Goal: Transaction & Acquisition: Purchase product/service

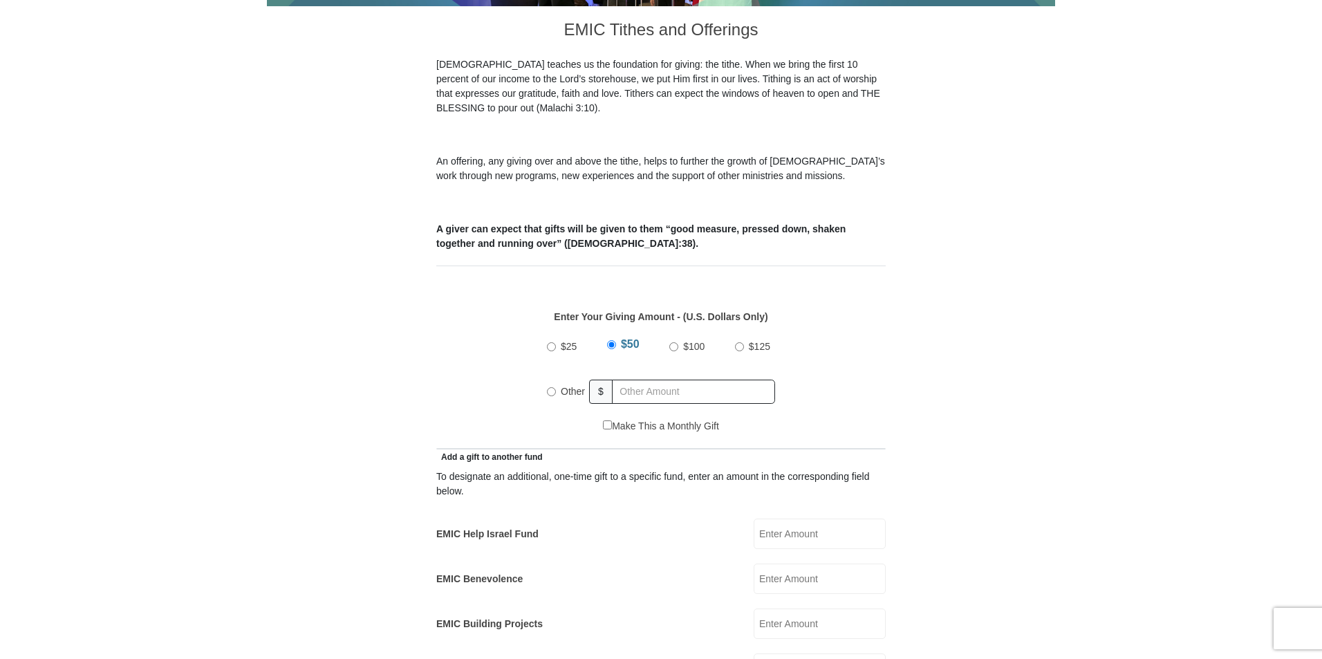
scroll to position [415, 0]
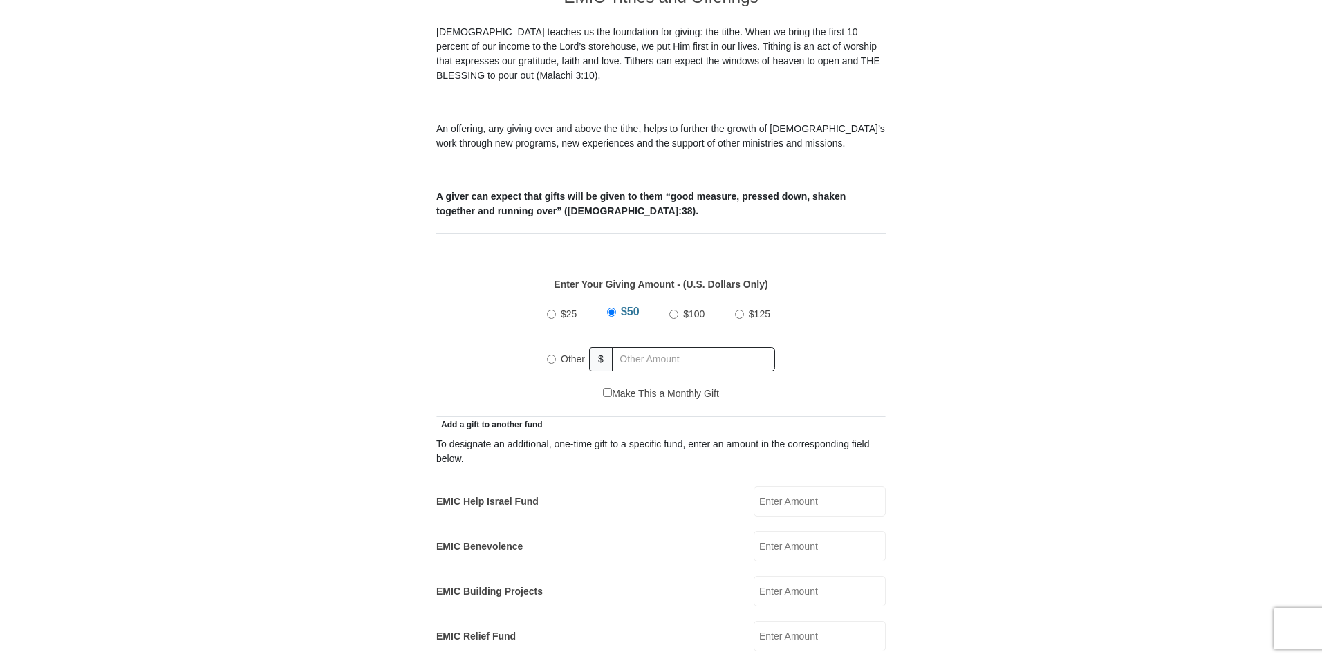
click at [553, 355] on input "Other" at bounding box center [551, 359] width 9 height 9
radio input "true"
click at [649, 347] on input "text" at bounding box center [696, 359] width 158 height 24
type input "1205.00"
click at [915, 304] on form "[GEOGRAPHIC_DATA][DEMOGRAPHIC_DATA] Online Giving Because of gifts like yours, …" at bounding box center [661, 652] width 788 height 2022
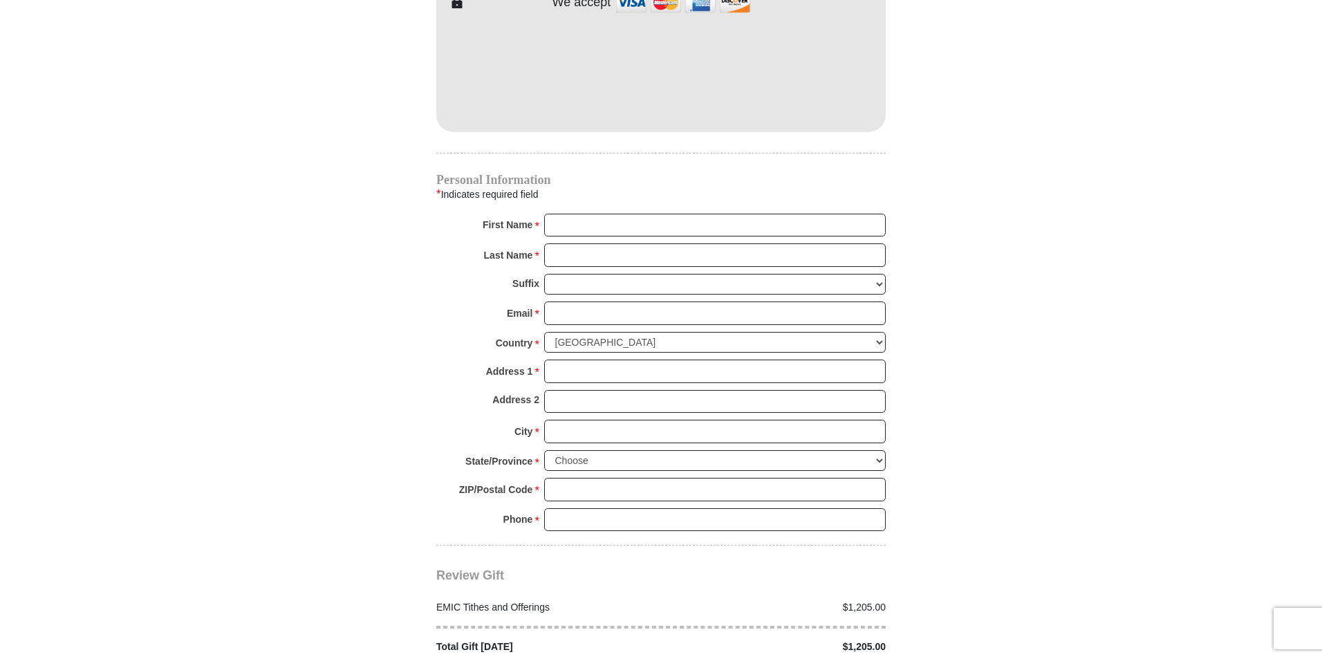
scroll to position [1037, 0]
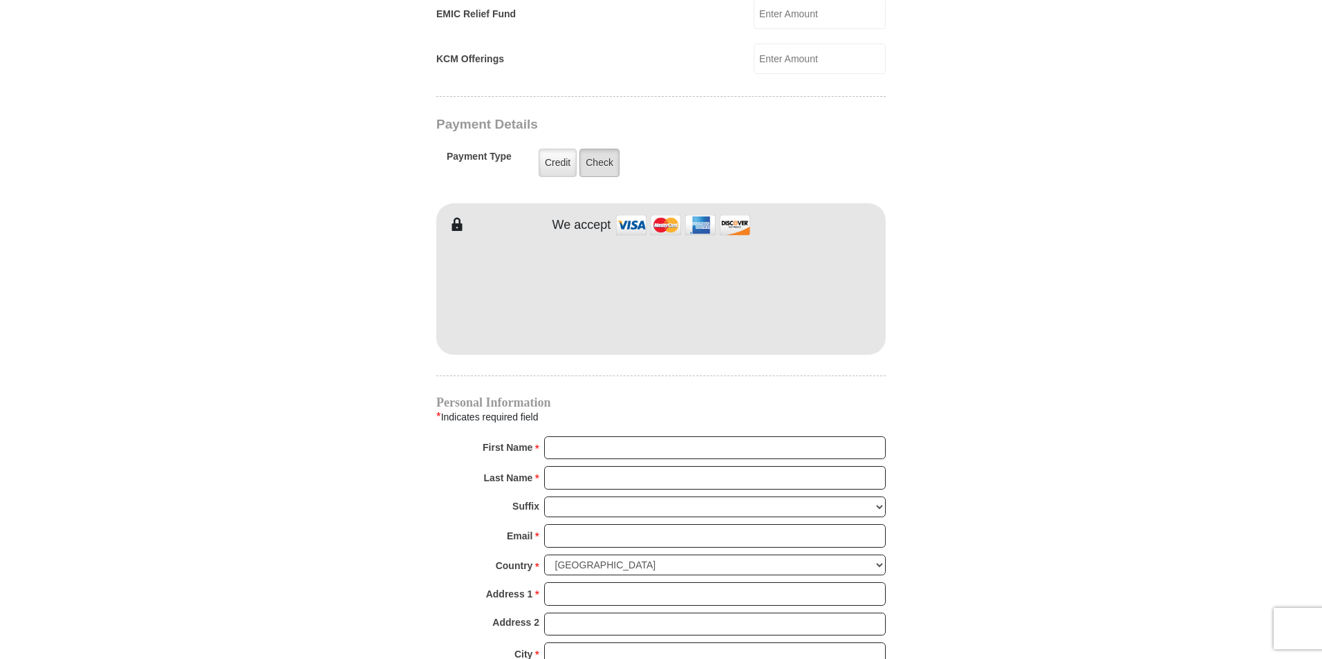
click at [588, 149] on label "Check" at bounding box center [599, 163] width 40 height 28
click at [0, 0] on input "Check" at bounding box center [0, 0] width 0 height 0
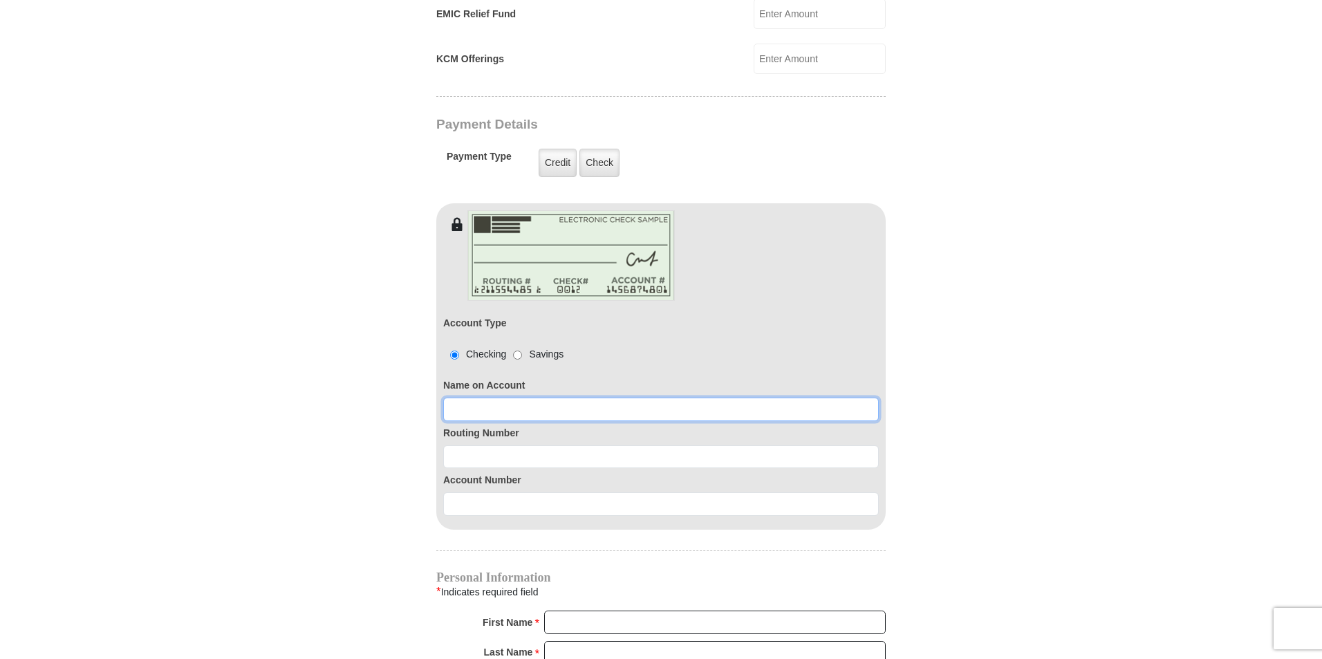
click at [520, 398] on input at bounding box center [661, 410] width 436 height 24
type input "[PERSON_NAME]"
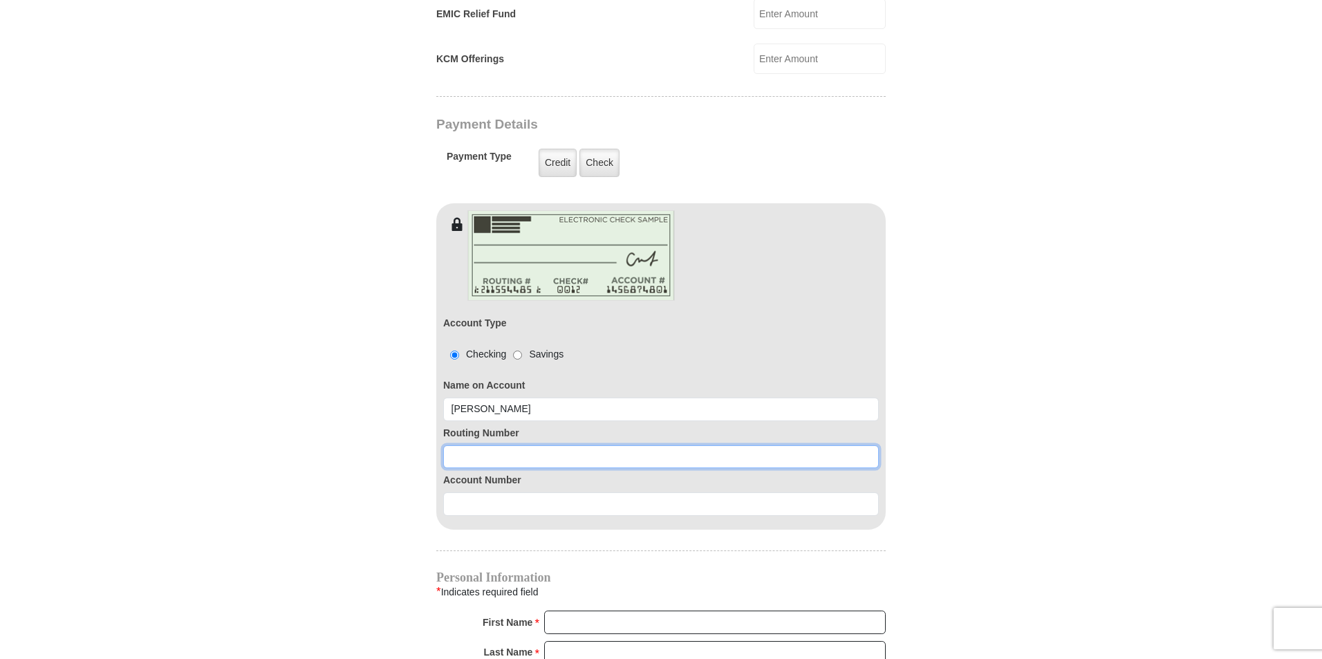
click at [522, 445] on input at bounding box center [661, 457] width 436 height 24
type input "314074269"
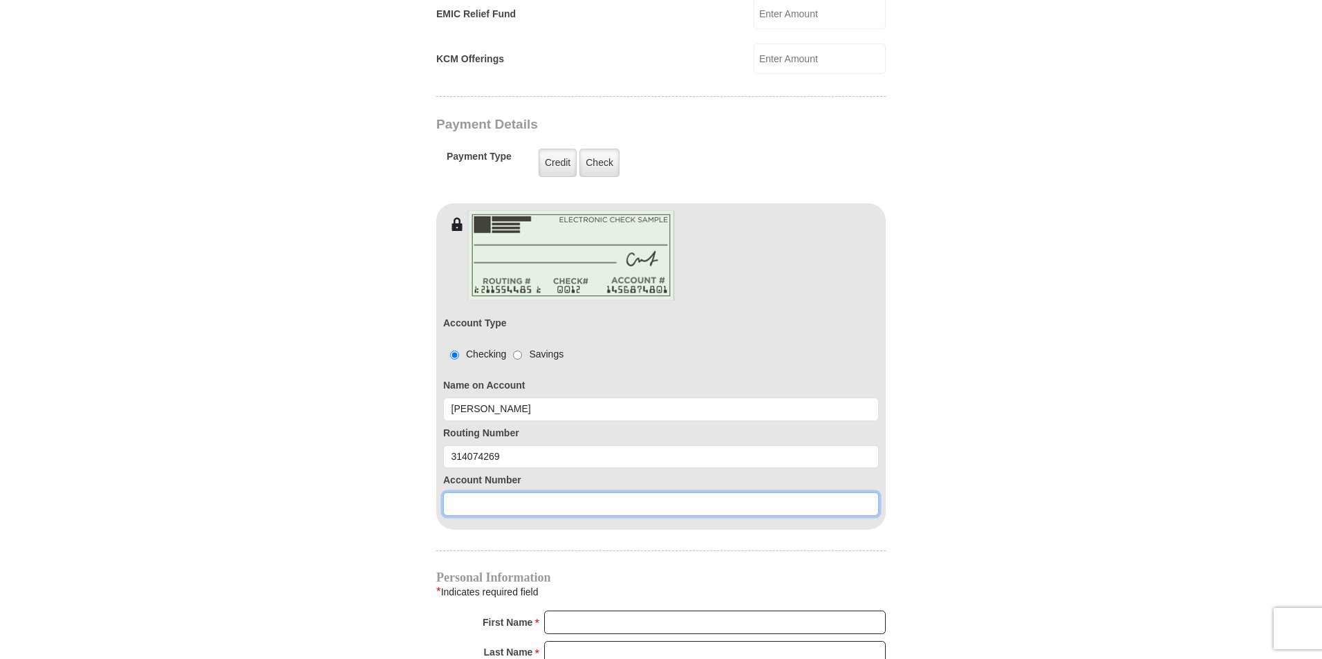
click at [528, 492] on input at bounding box center [661, 504] width 436 height 24
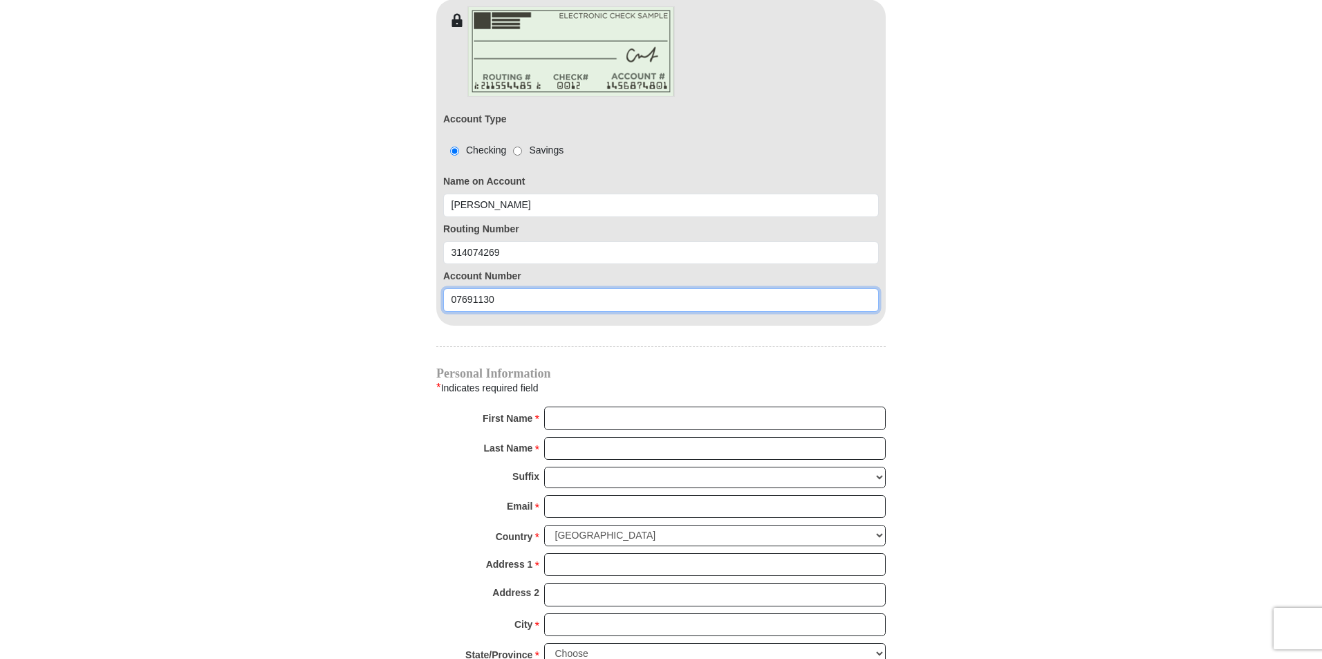
scroll to position [1244, 0]
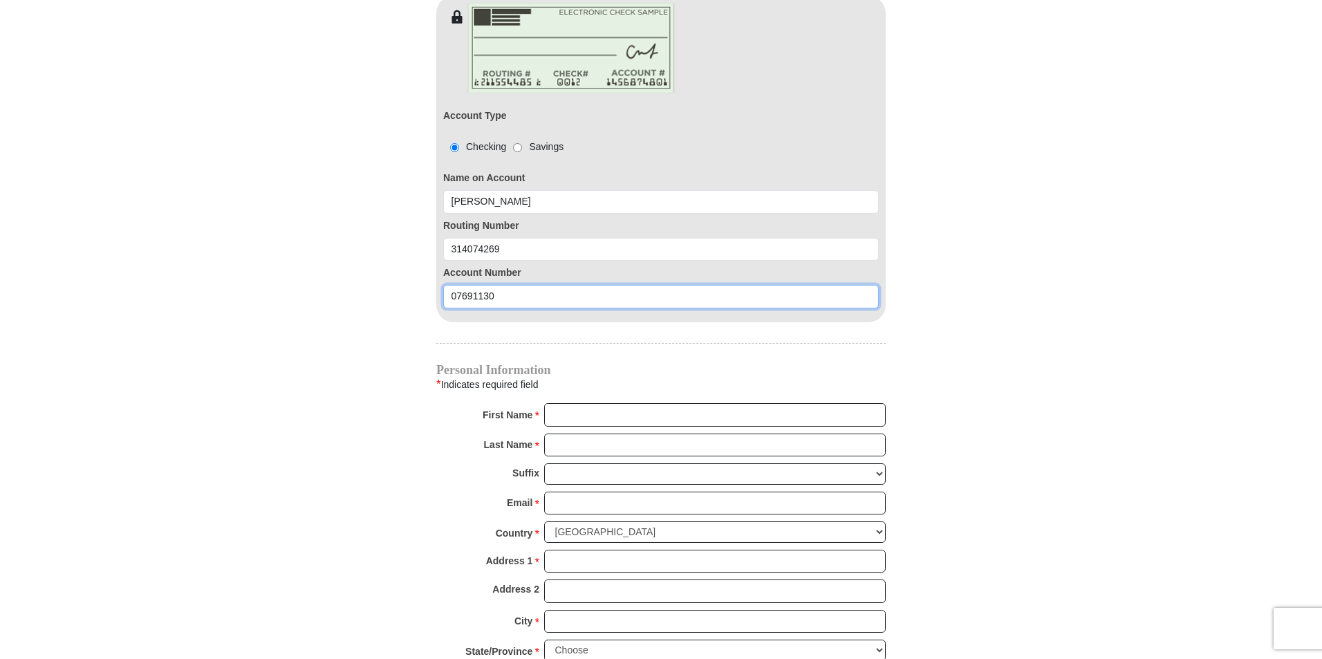
type input "07691130"
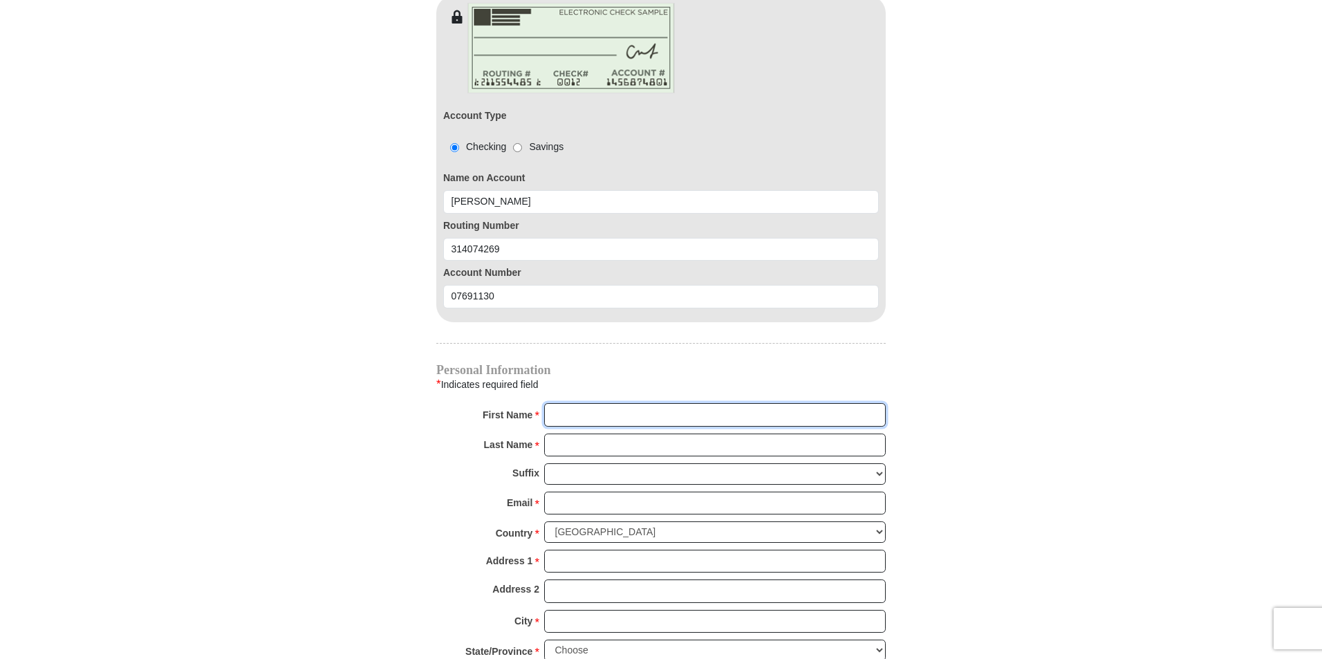
click at [604, 403] on input "First Name *" at bounding box center [715, 415] width 342 height 24
type input "[PERSON_NAME]"
click at [595, 433] on input "Last Name *" at bounding box center [715, 445] width 342 height 24
type input "[PERSON_NAME]"
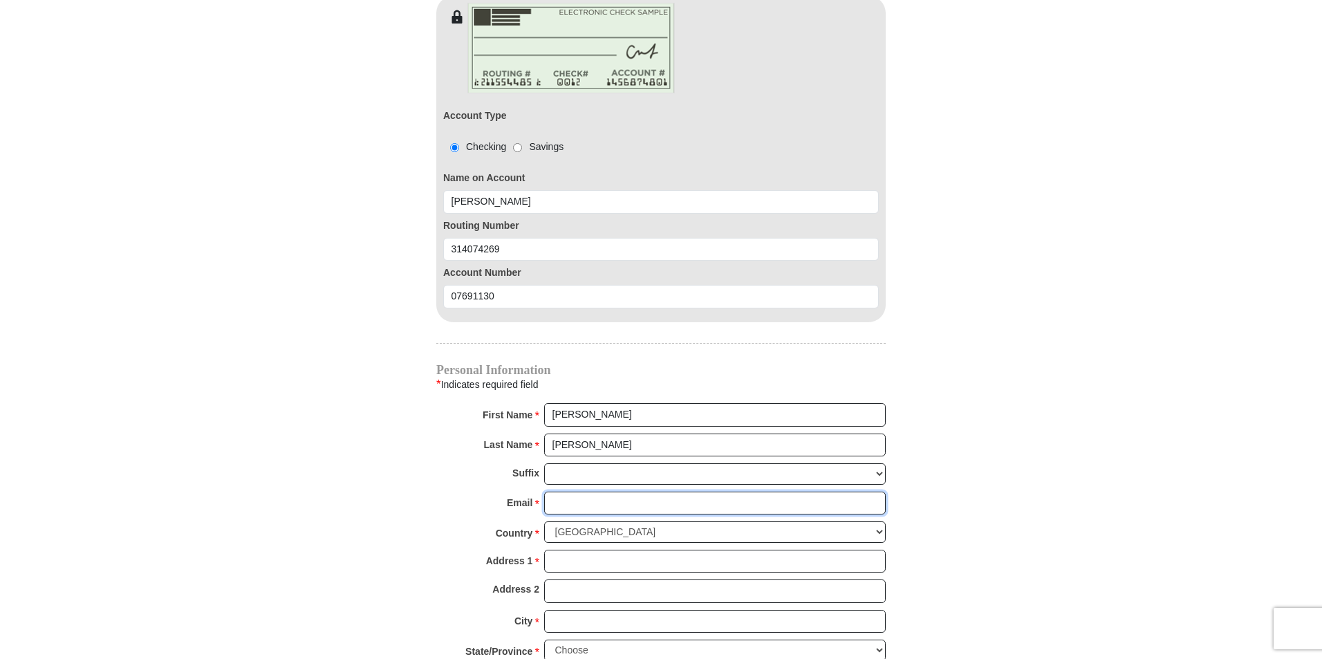
click at [599, 492] on input "Email *" at bounding box center [715, 504] width 342 height 24
type input "[PERSON_NAME][EMAIL_ADDRESS][PERSON_NAME][DOMAIN_NAME]"
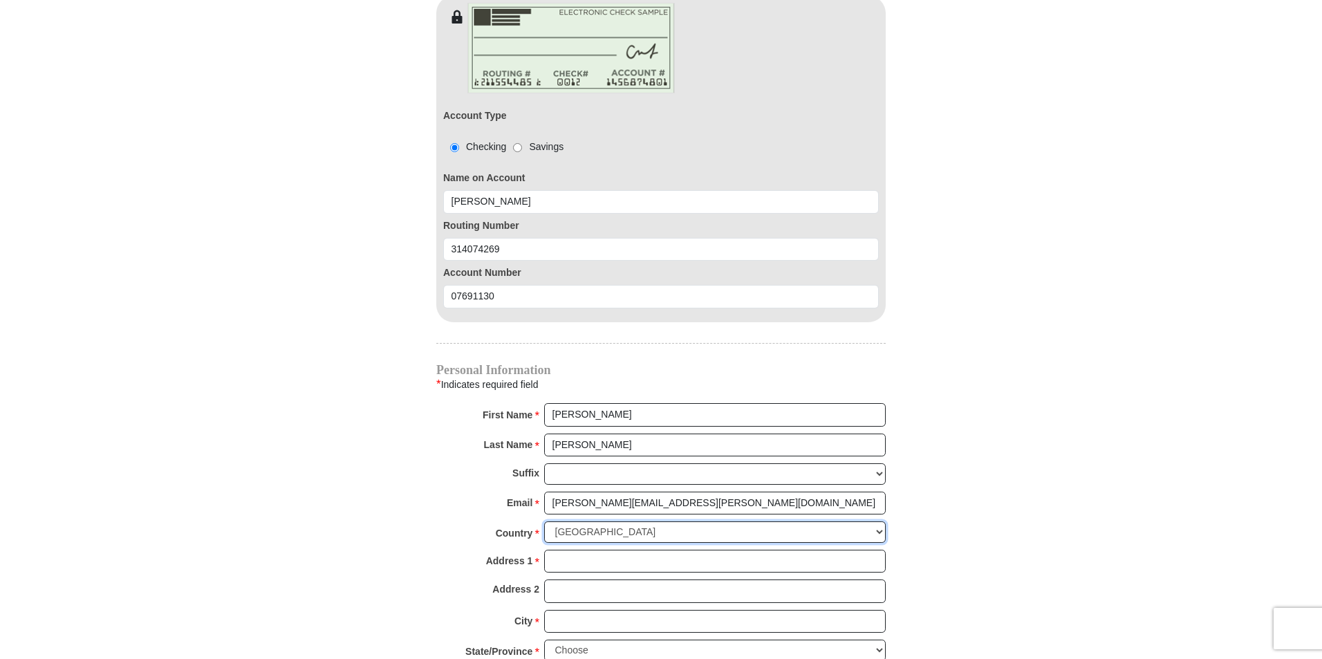
click at [583, 524] on select "[GEOGRAPHIC_DATA] [GEOGRAPHIC_DATA] [GEOGRAPHIC_DATA] [GEOGRAPHIC_DATA] [GEOGRA…" at bounding box center [715, 531] width 342 height 21
click at [544, 521] on select "[GEOGRAPHIC_DATA] [GEOGRAPHIC_DATA] [GEOGRAPHIC_DATA] [GEOGRAPHIC_DATA] [GEOGRA…" at bounding box center [715, 531] width 342 height 21
click at [577, 521] on select "[GEOGRAPHIC_DATA] [GEOGRAPHIC_DATA] [GEOGRAPHIC_DATA] [GEOGRAPHIC_DATA] [GEOGRA…" at bounding box center [715, 531] width 342 height 21
select select "US"
click at [544, 521] on select "[GEOGRAPHIC_DATA] [GEOGRAPHIC_DATA] [GEOGRAPHIC_DATA] [GEOGRAPHIC_DATA] [GEOGRA…" at bounding box center [715, 531] width 342 height 21
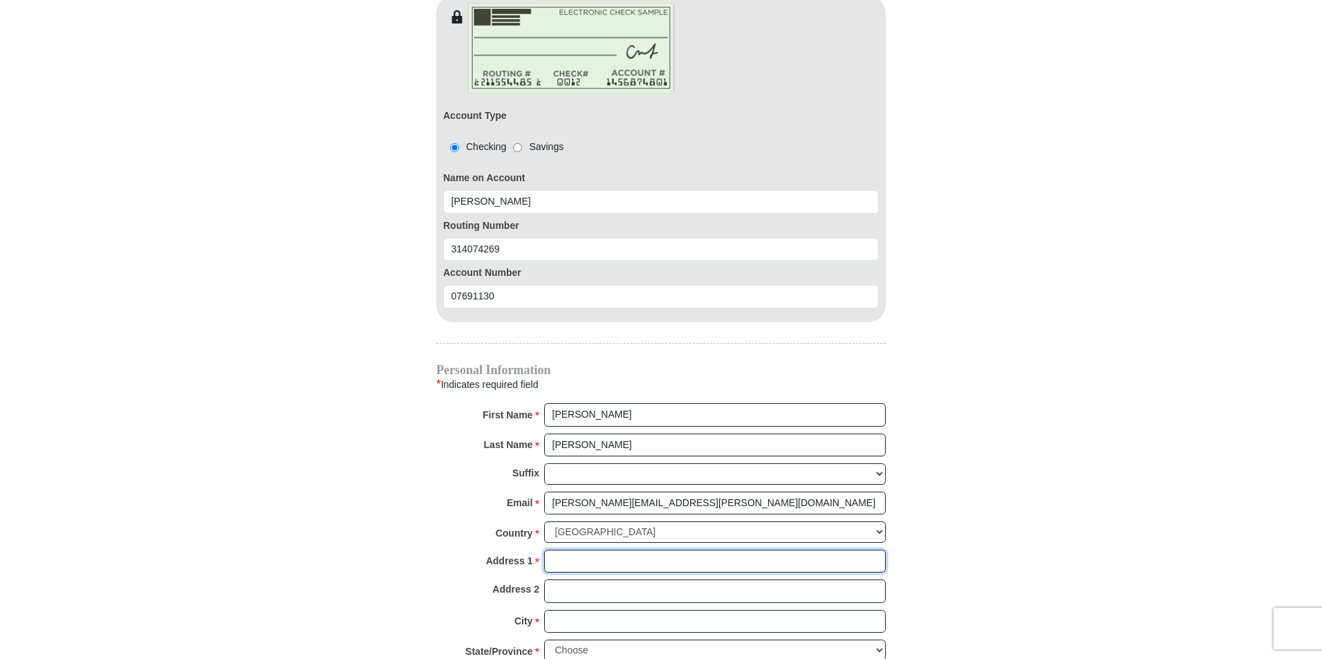
click at [599, 550] on input "Address 1 *" at bounding box center [715, 562] width 342 height 24
type input "[STREET_ADDRESS][DATE][PERSON_NAME]"
click at [586, 579] on input "Address 2" at bounding box center [715, 591] width 342 height 24
type input "1020"
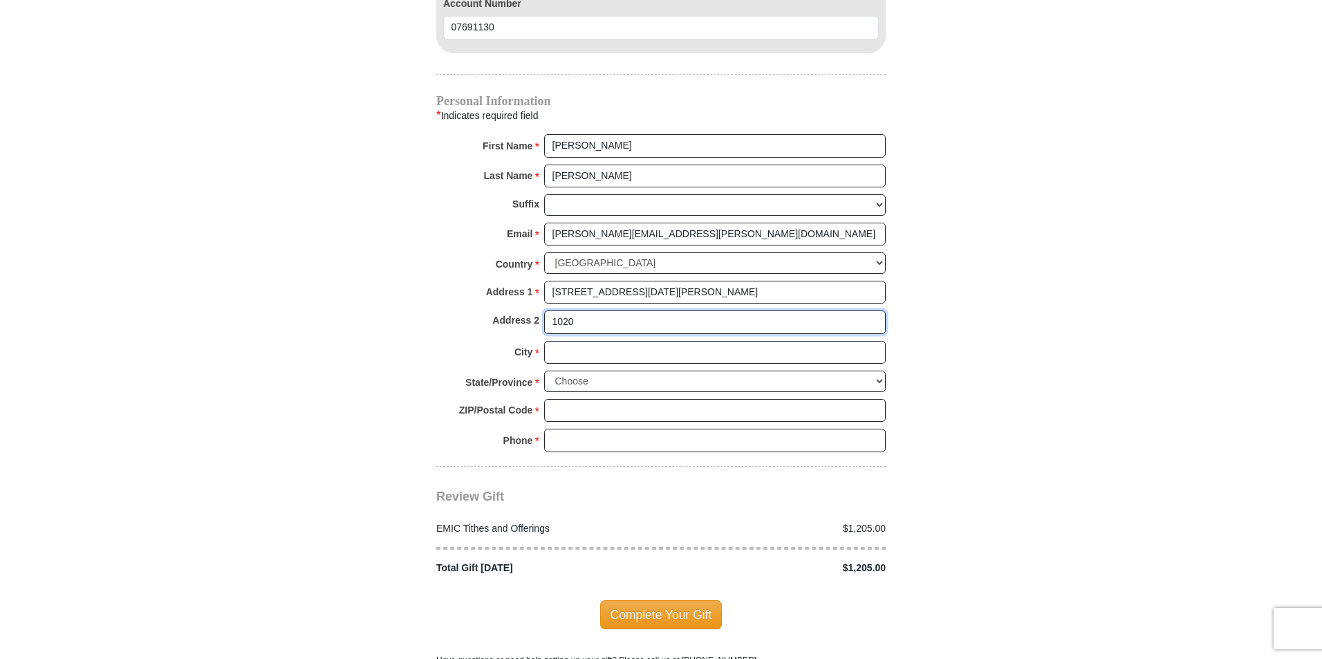
scroll to position [1521, 0]
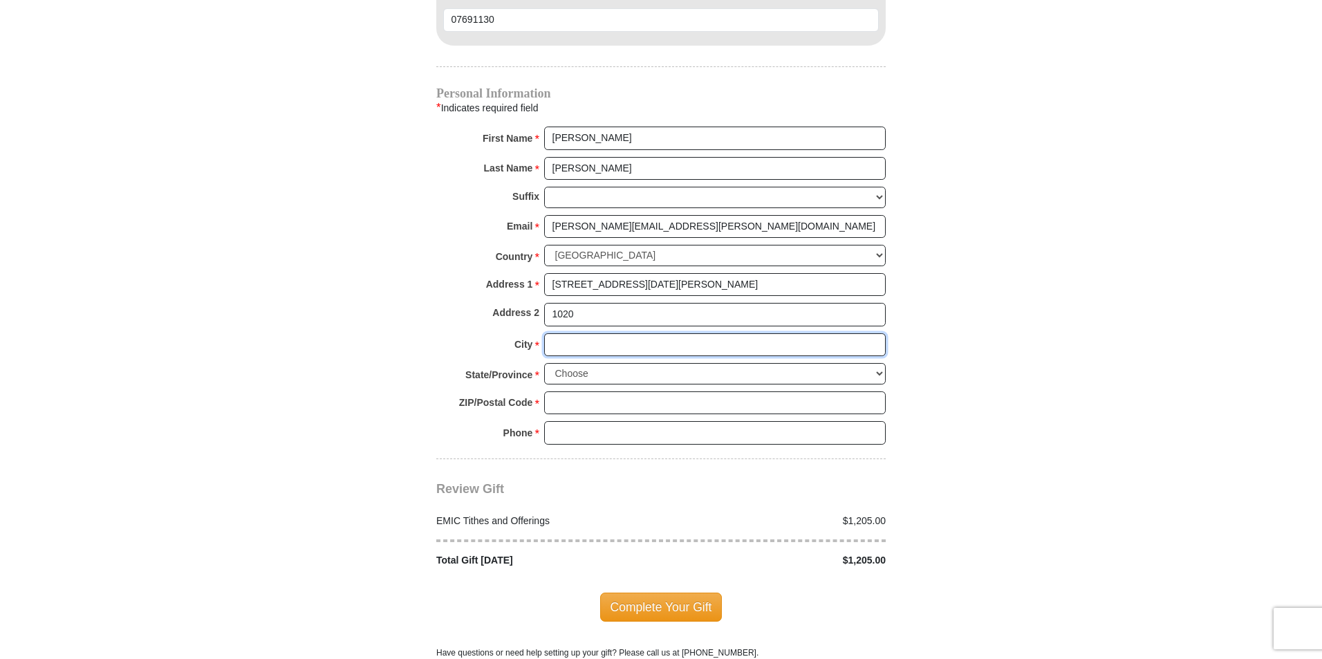
click at [590, 333] on input "City *" at bounding box center [715, 345] width 342 height 24
type input "[GEOGRAPHIC_DATA]"
click at [577, 363] on select "Choose [US_STATE] [US_STATE] [US_STATE] [US_STATE] [US_STATE] Armed Forces Amer…" at bounding box center [715, 373] width 342 height 21
select select "[GEOGRAPHIC_DATA]"
click at [544, 363] on select "Choose [US_STATE] [US_STATE] [US_STATE] [US_STATE] [US_STATE] Armed Forces Amer…" at bounding box center [715, 373] width 342 height 21
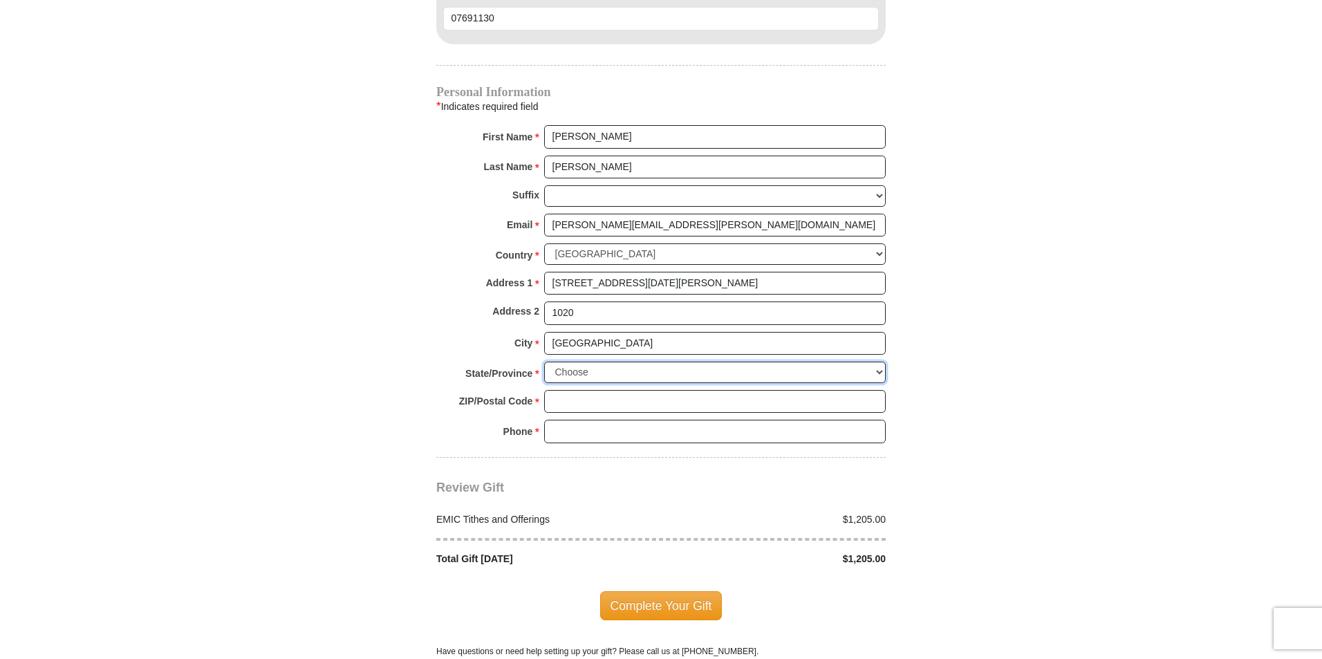
scroll to position [1522, 0]
click at [572, 391] on input "ZIP/Postal Code *" at bounding box center [715, 403] width 342 height 24
type input "75240"
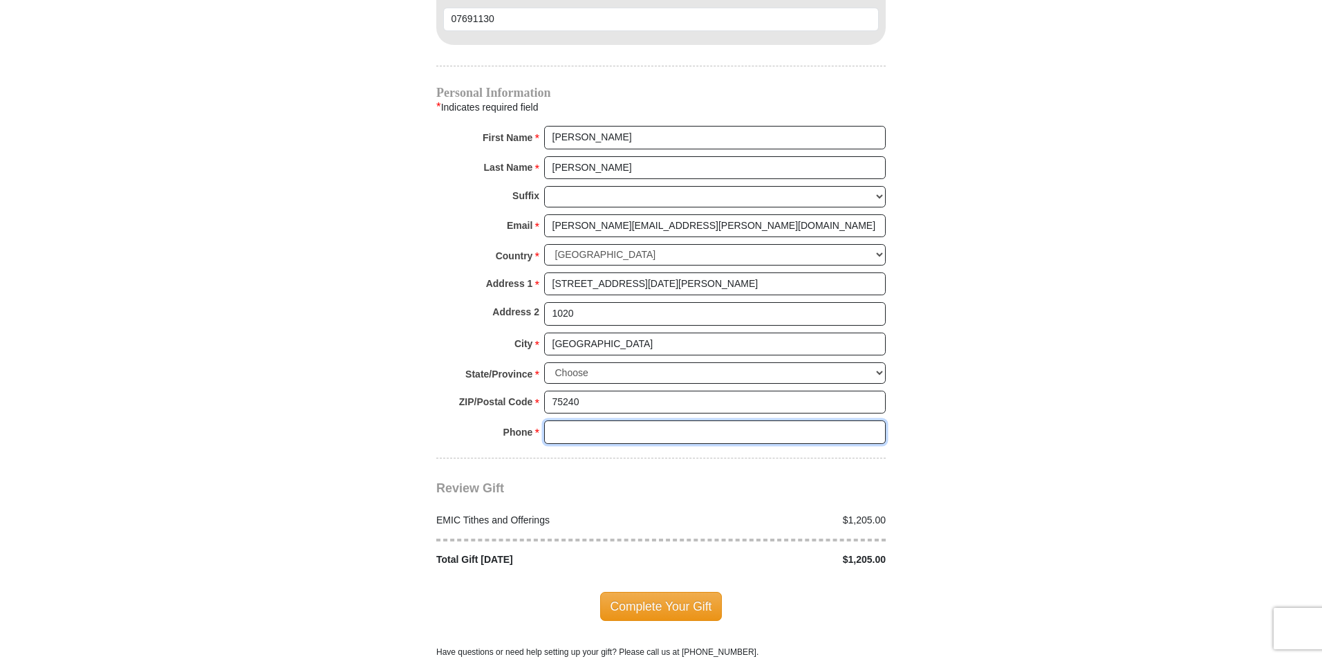
click at [582, 420] on input "Phone * *" at bounding box center [715, 432] width 342 height 24
type input "8433279907"
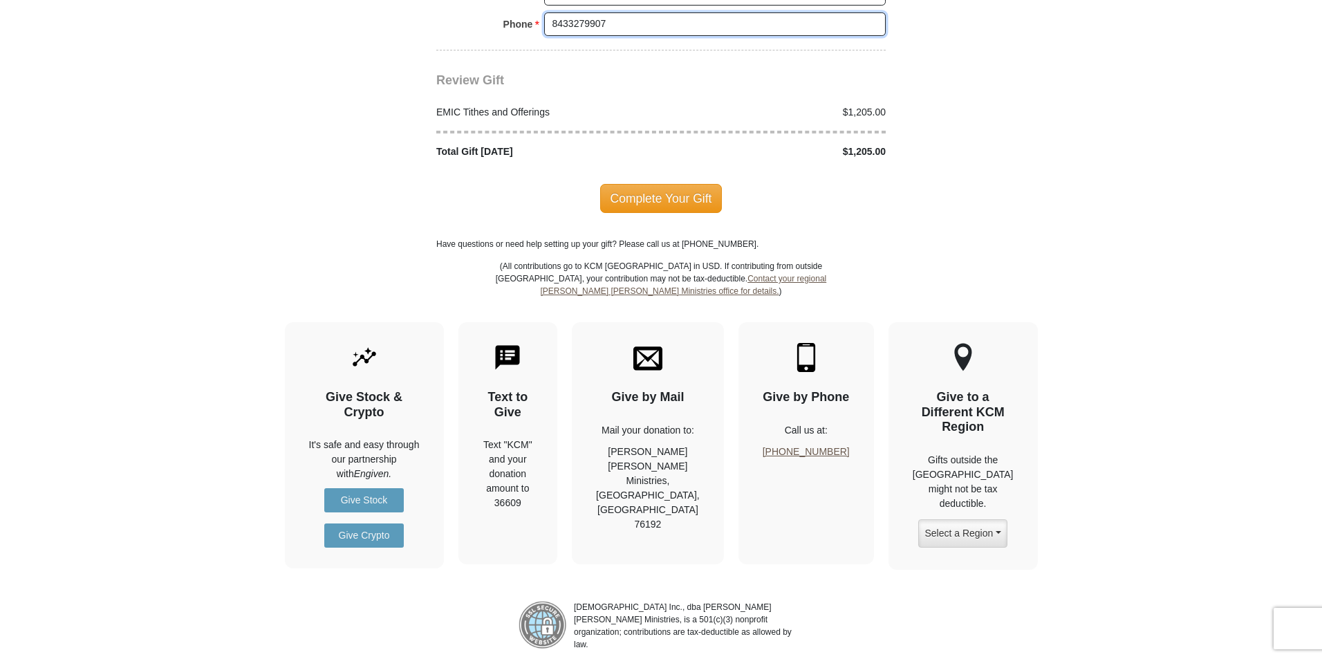
scroll to position [1936, 0]
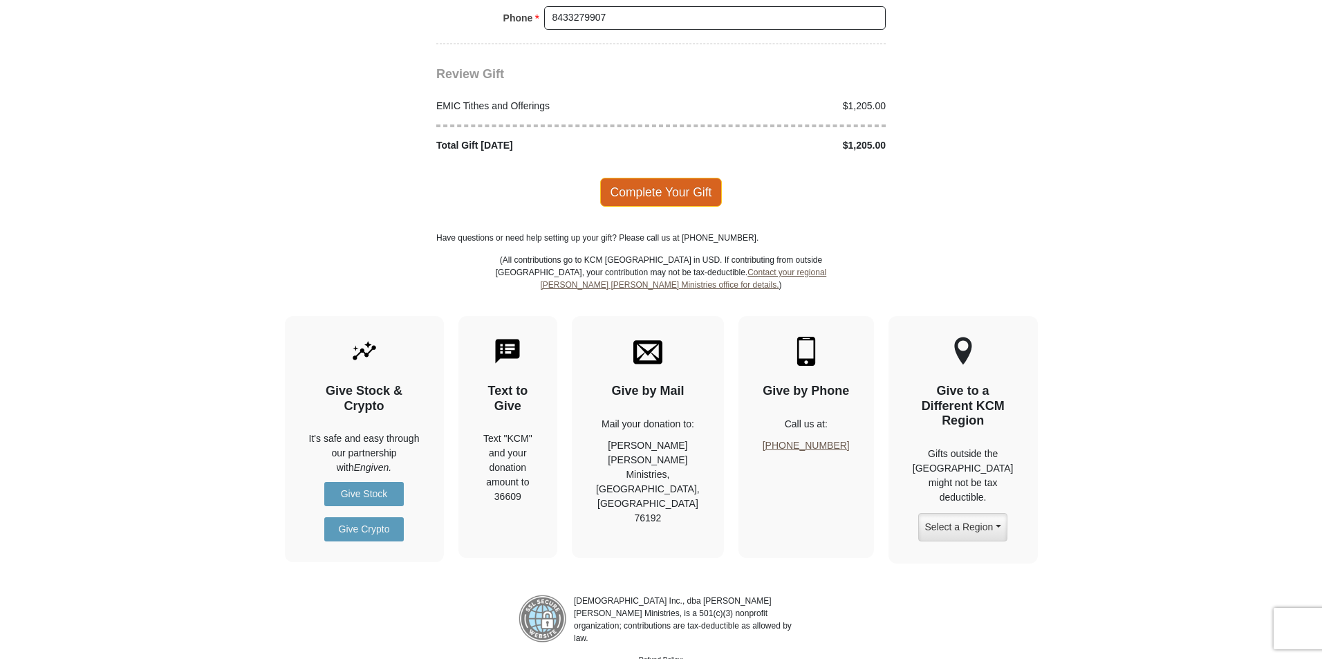
click at [635, 178] on span "Complete Your Gift" at bounding box center [661, 192] width 122 height 29
